Goal: Find contact information: Find contact information

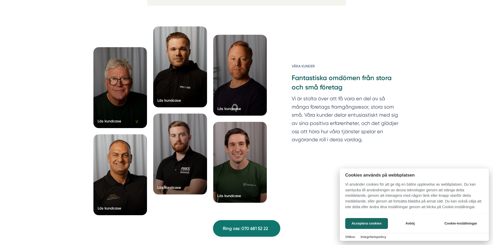
scroll to position [1994, 0]
drag, startPoint x: 381, startPoint y: 224, endPoint x: 380, endPoint y: 221, distance: 2.7
click at [381, 224] on button "Acceptera cookies" at bounding box center [367, 223] width 43 height 11
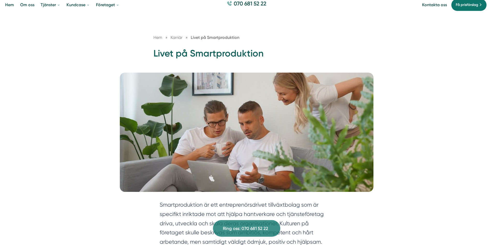
scroll to position [0, 0]
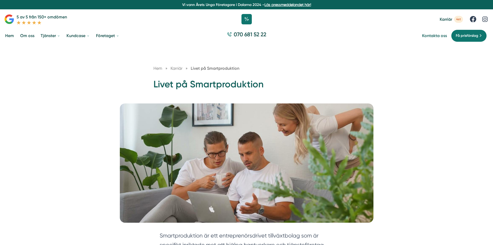
click at [436, 38] on link "Kontakta oss" at bounding box center [434, 35] width 25 height 5
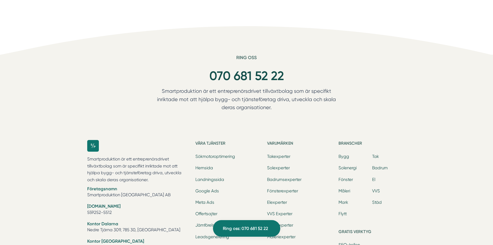
scroll to position [560, 0]
click at [222, 71] on link "070 681 52 22" at bounding box center [247, 76] width 75 height 15
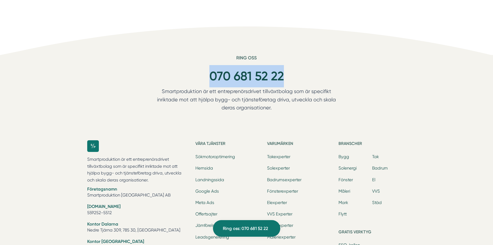
drag, startPoint x: 301, startPoint y: 76, endPoint x: 198, endPoint y: 79, distance: 103.1
click at [198, 79] on div "070 681 52 22" at bounding box center [246, 76] width 199 height 22
copy link "070 681 52 22"
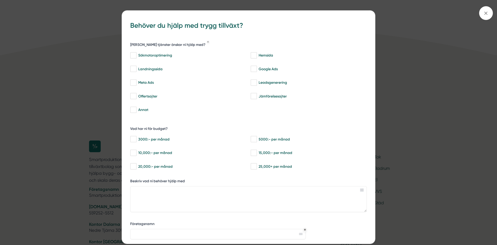
click at [47, 112] on div "bbc9b822-b2c6-488a-ab3e-9a2d59e49c7c Behöver du hjälp med trygg tillväxt? Vilka…" at bounding box center [248, 122] width 497 height 245
